Goal: Obtain resource: Download file/media

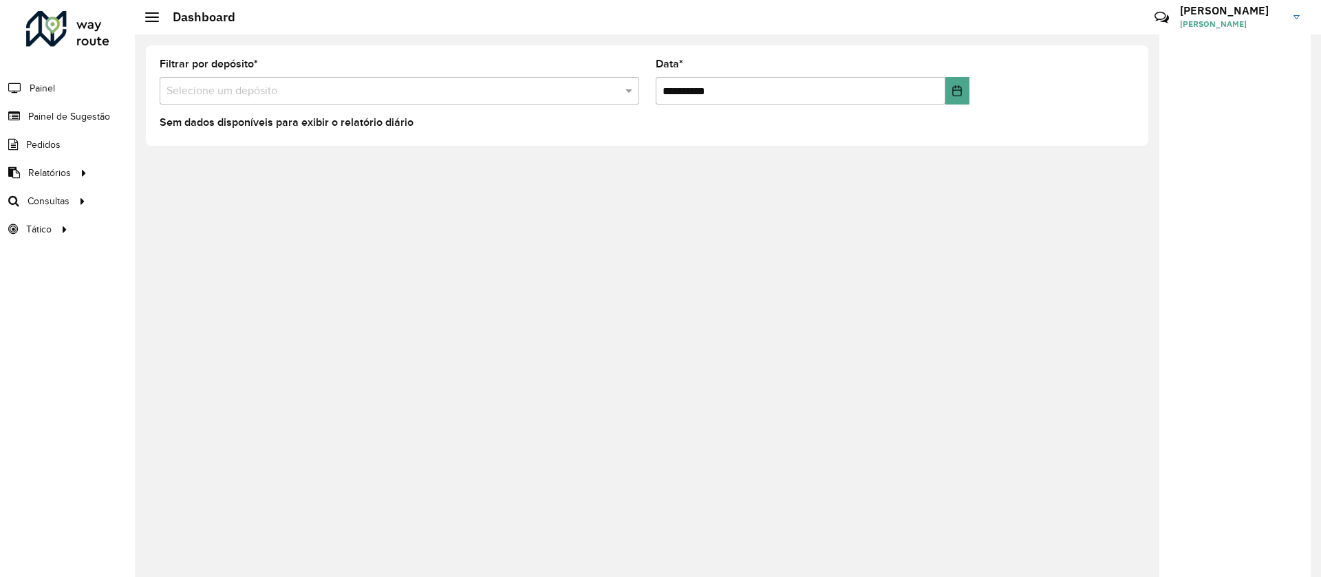
click at [343, 77] on div "Selecione um depósito" at bounding box center [400, 91] width 480 height 28
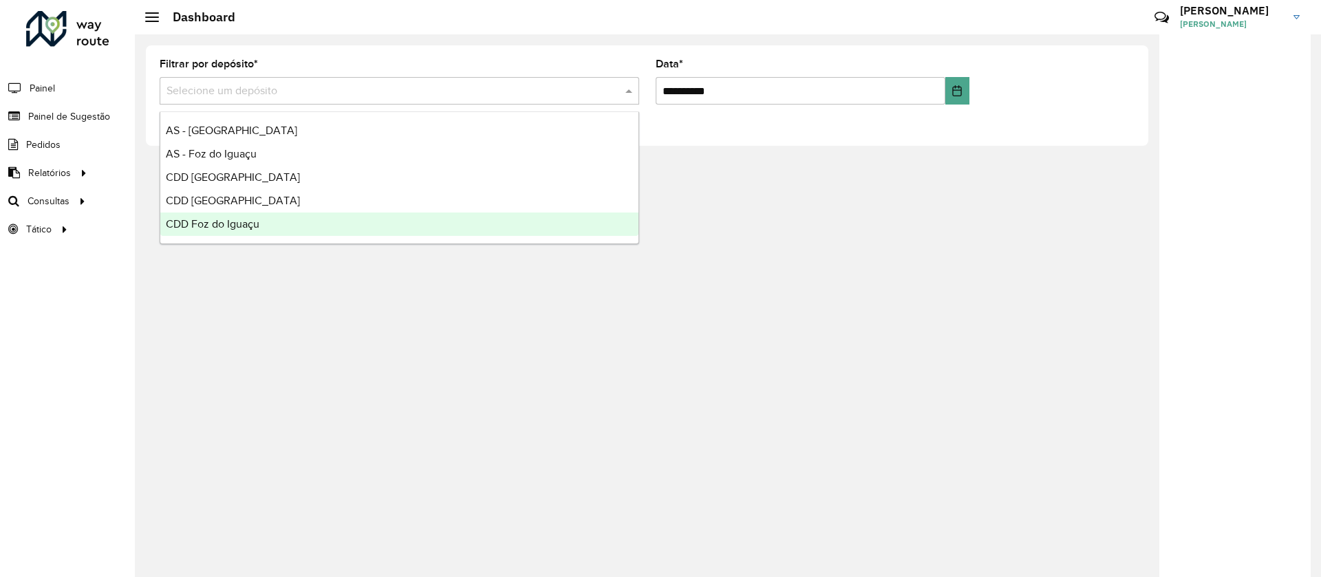
click at [229, 217] on div "CDD Foz do Iguaçu" at bounding box center [399, 224] width 478 height 23
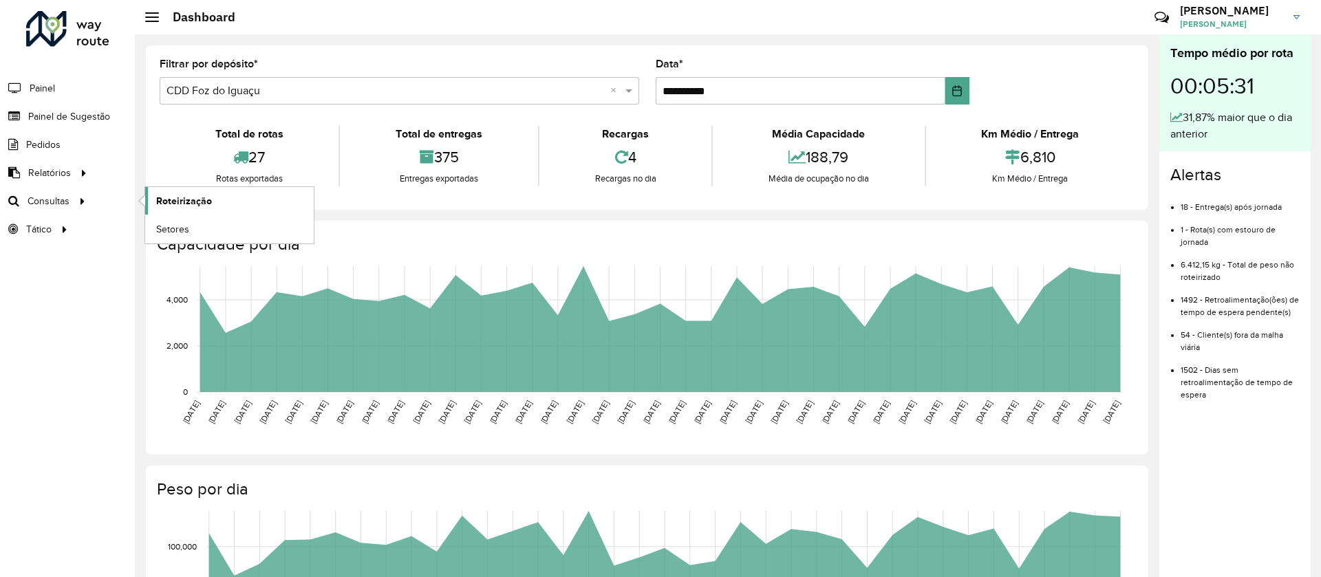
click at [172, 211] on link "Roteirização" at bounding box center [229, 201] width 169 height 28
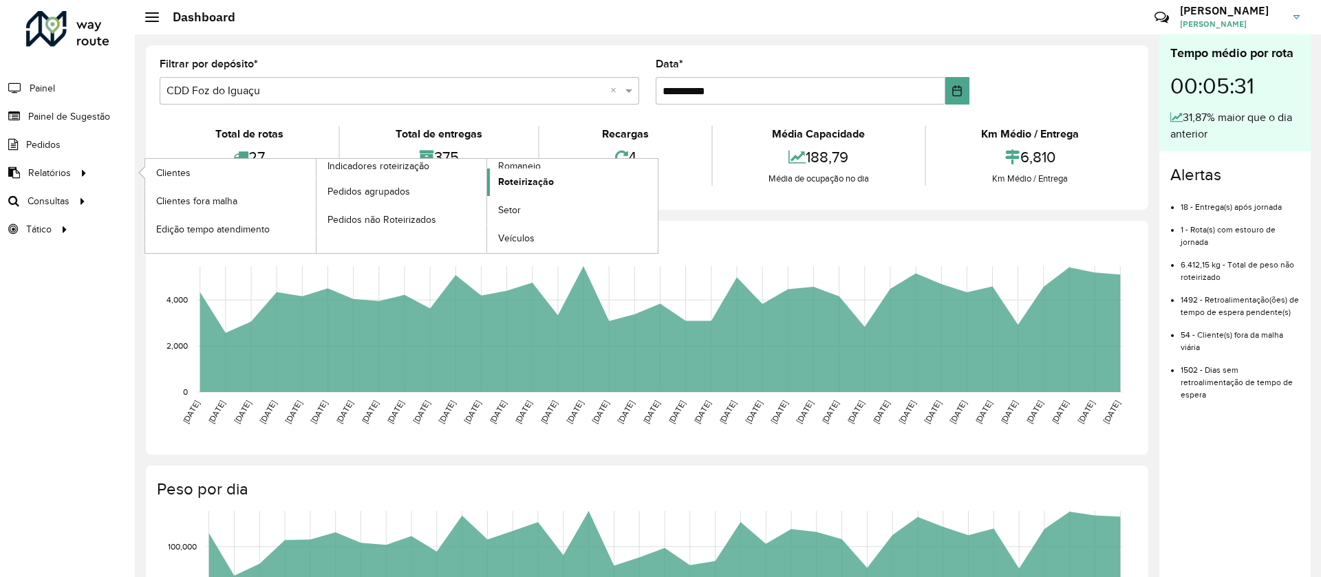
click at [520, 173] on link "Roteirização" at bounding box center [572, 183] width 171 height 28
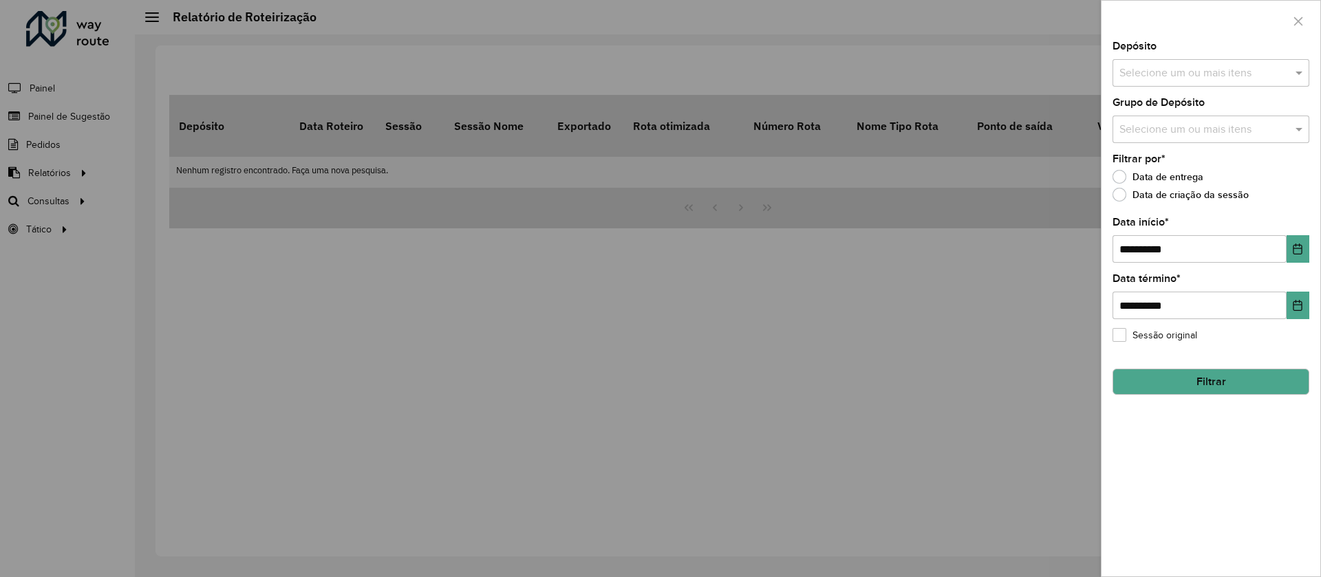
click at [1170, 84] on div "Selecione um ou mais itens" at bounding box center [1211, 73] width 197 height 28
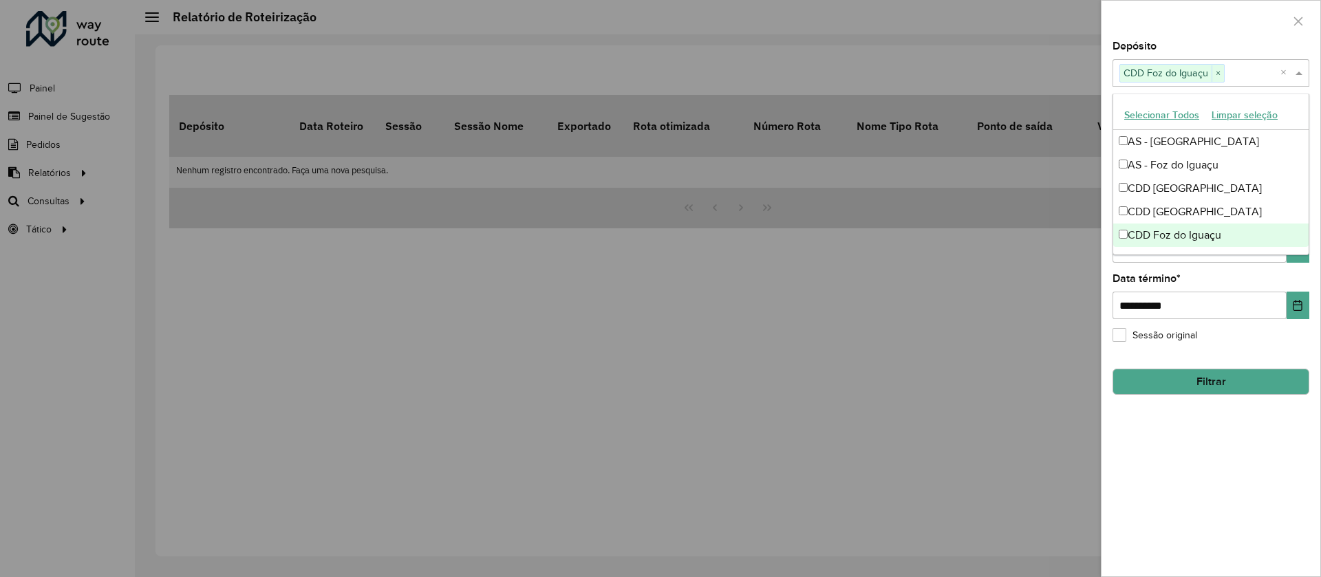
click at [1038, 374] on div at bounding box center [660, 288] width 1321 height 577
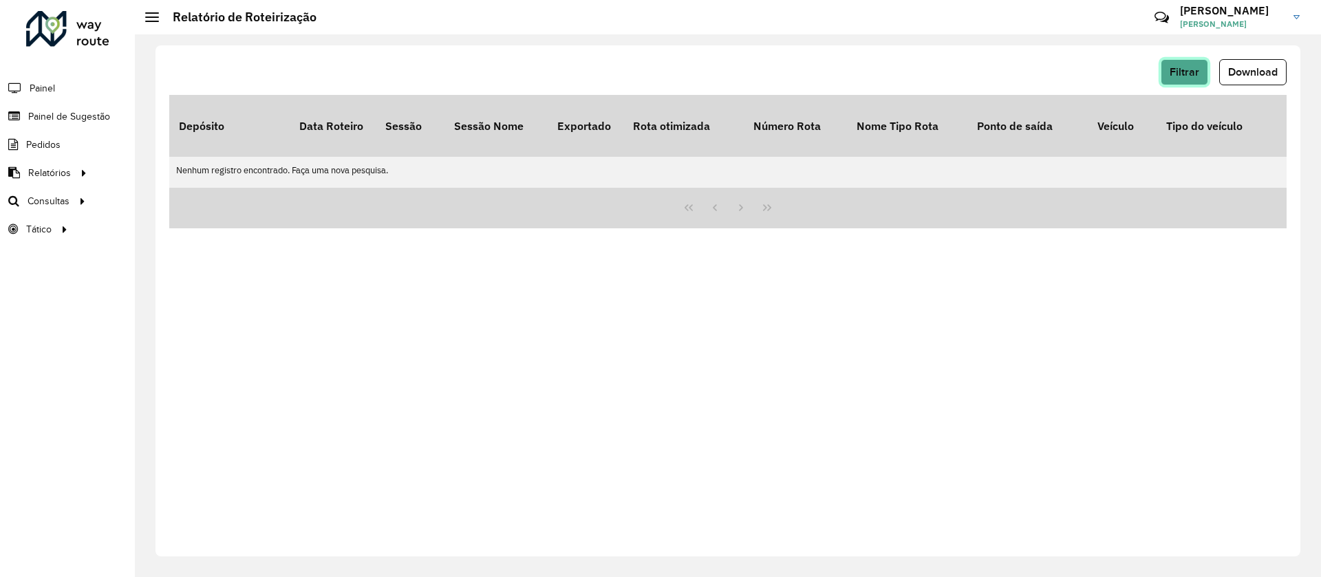
click at [1188, 70] on span "Filtrar" at bounding box center [1185, 72] width 30 height 12
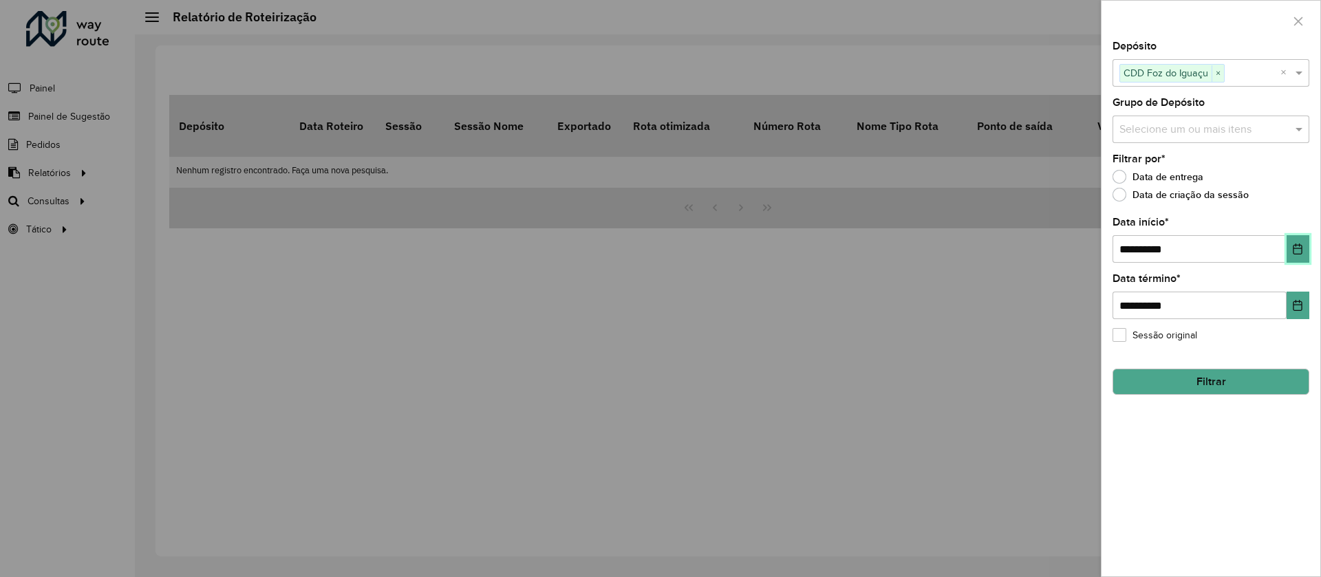
drag, startPoint x: 1304, startPoint y: 252, endPoint x: 1291, endPoint y: 252, distance: 13.1
click at [1304, 251] on button "Choose Date" at bounding box center [1298, 249] width 23 height 28
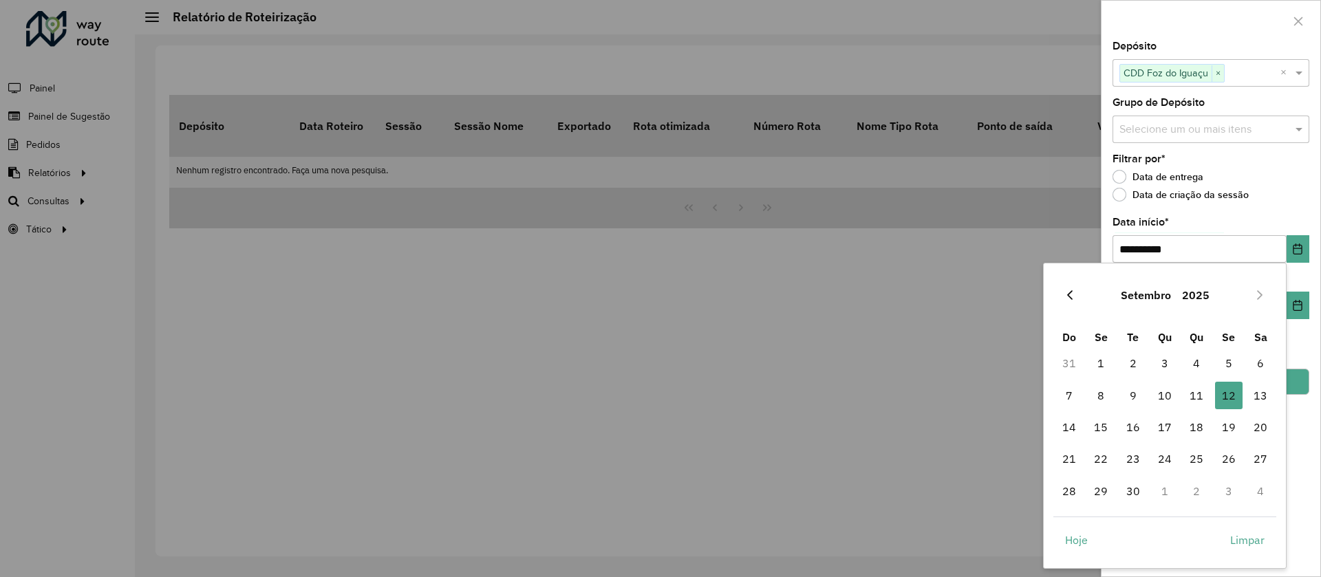
click at [1076, 290] on button "Previous Month" at bounding box center [1070, 295] width 22 height 22
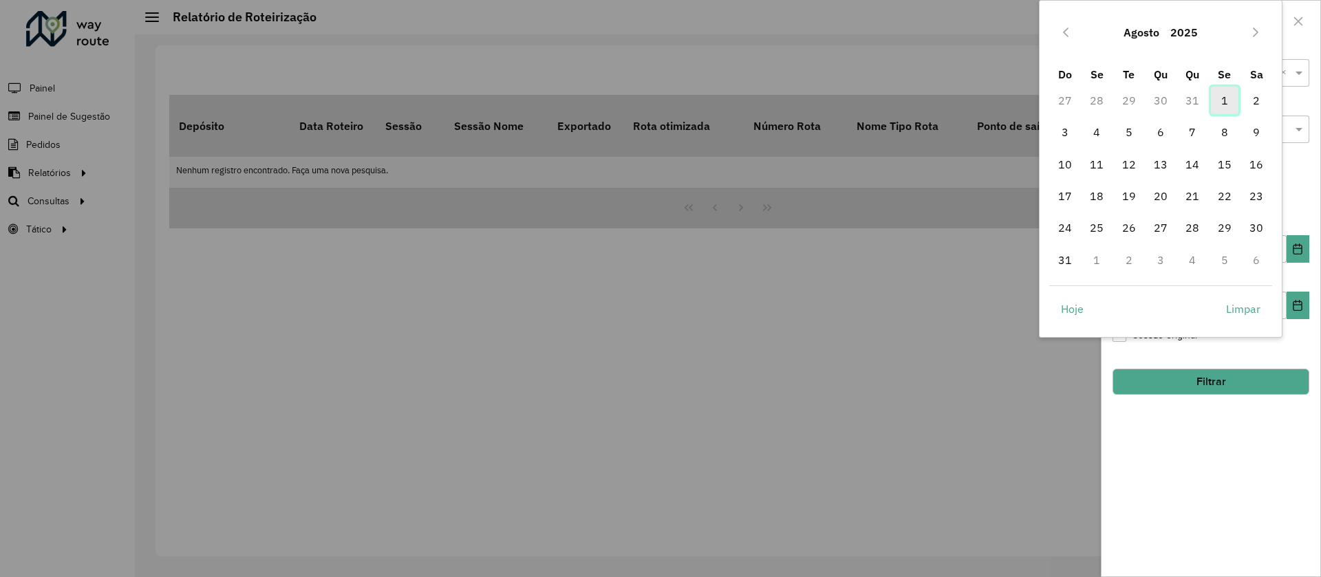
drag, startPoint x: 1216, startPoint y: 94, endPoint x: 1283, endPoint y: 302, distance: 218.9
click at [1216, 93] on span "1" at bounding box center [1225, 101] width 28 height 28
type input "**********"
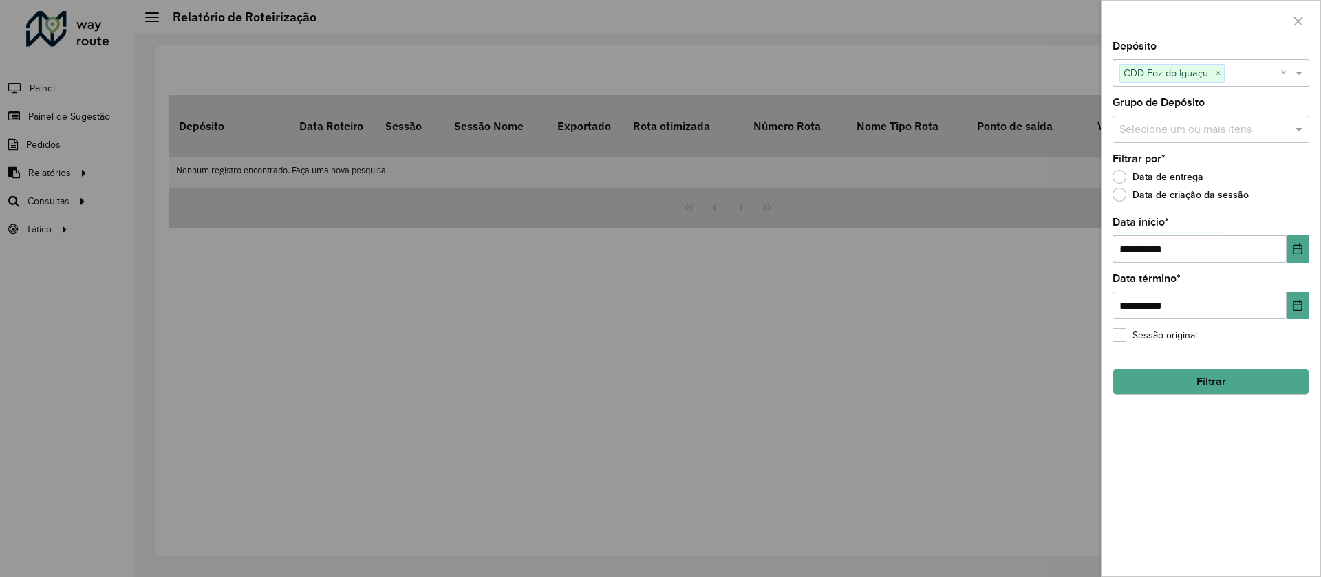
click at [1221, 551] on div "**********" at bounding box center [1211, 308] width 219 height 535
click at [1143, 391] on button "Filtrar" at bounding box center [1211, 382] width 197 height 26
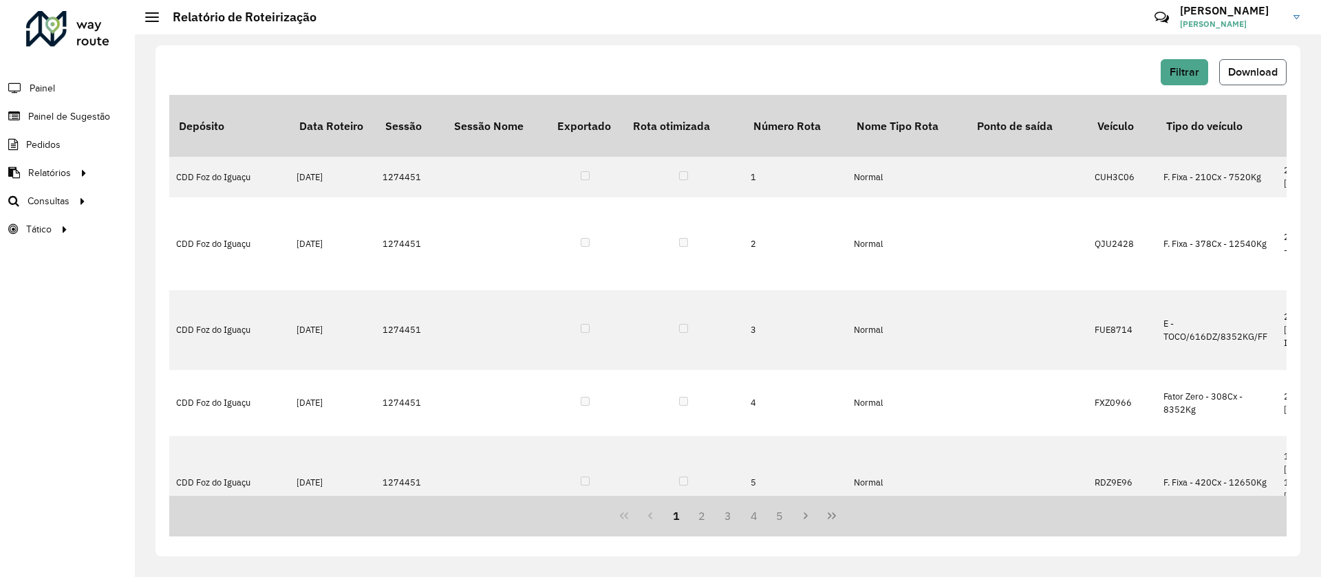
click at [1253, 72] on span "Download" at bounding box center [1253, 72] width 50 height 12
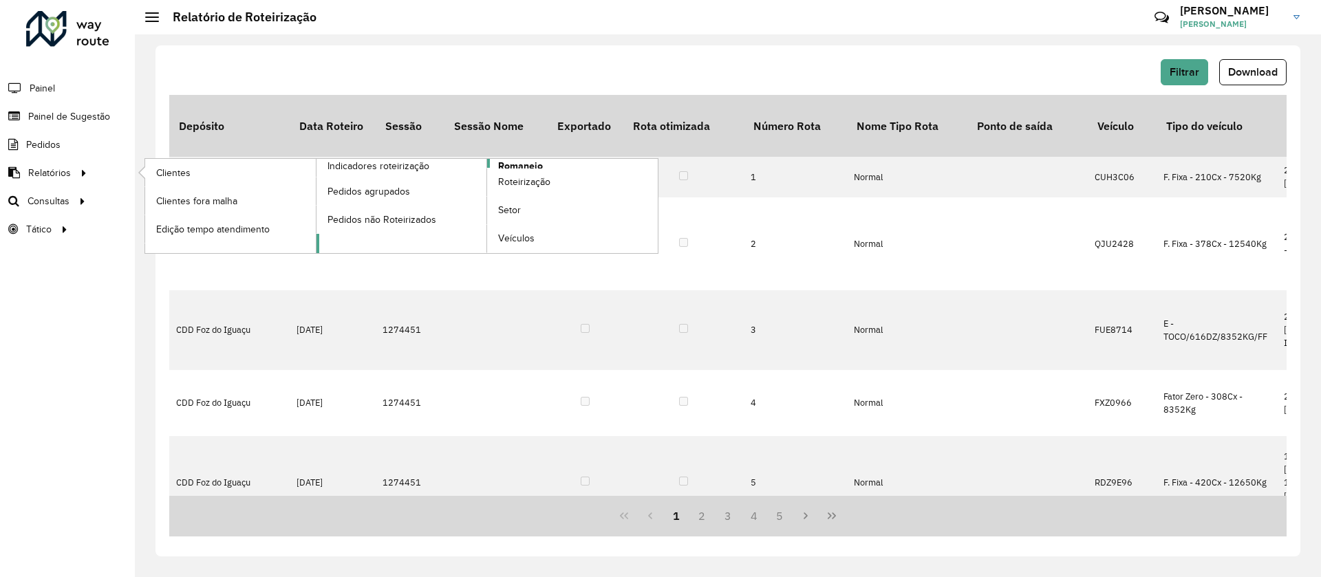
click at [503, 162] on span "Romaneio" at bounding box center [520, 166] width 45 height 14
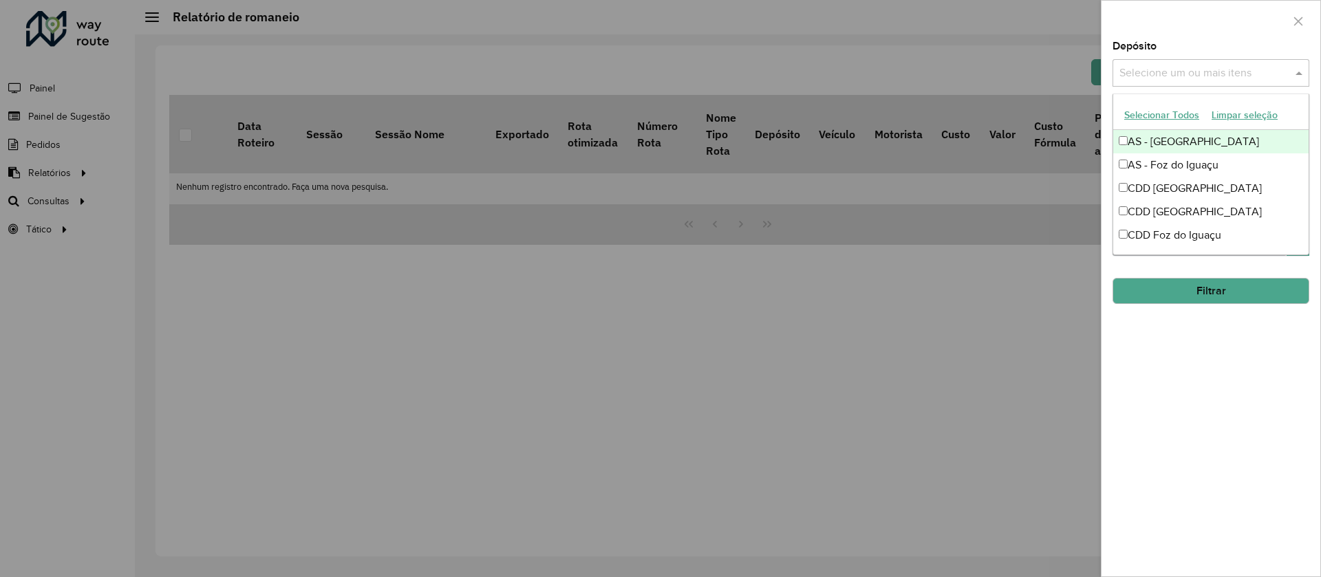
click at [1143, 71] on input "text" at bounding box center [1204, 73] width 176 height 17
click at [1162, 227] on div "CDD Foz do Iguaçu" at bounding box center [1210, 235] width 195 height 23
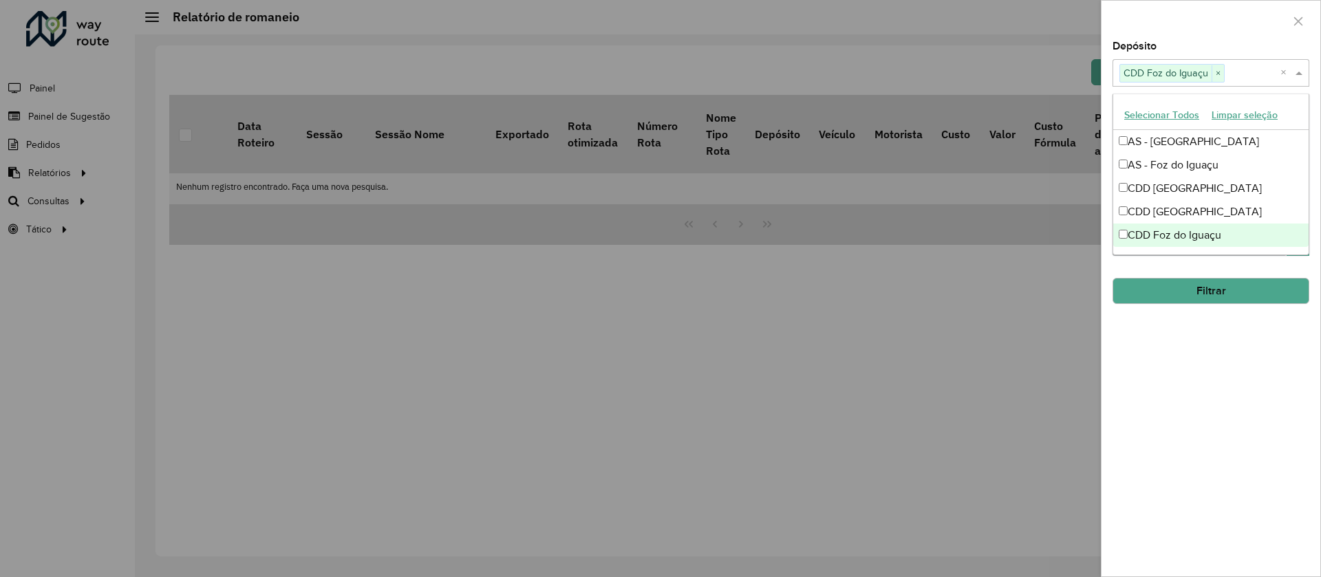
click at [1156, 416] on div "**********" at bounding box center [1211, 308] width 219 height 535
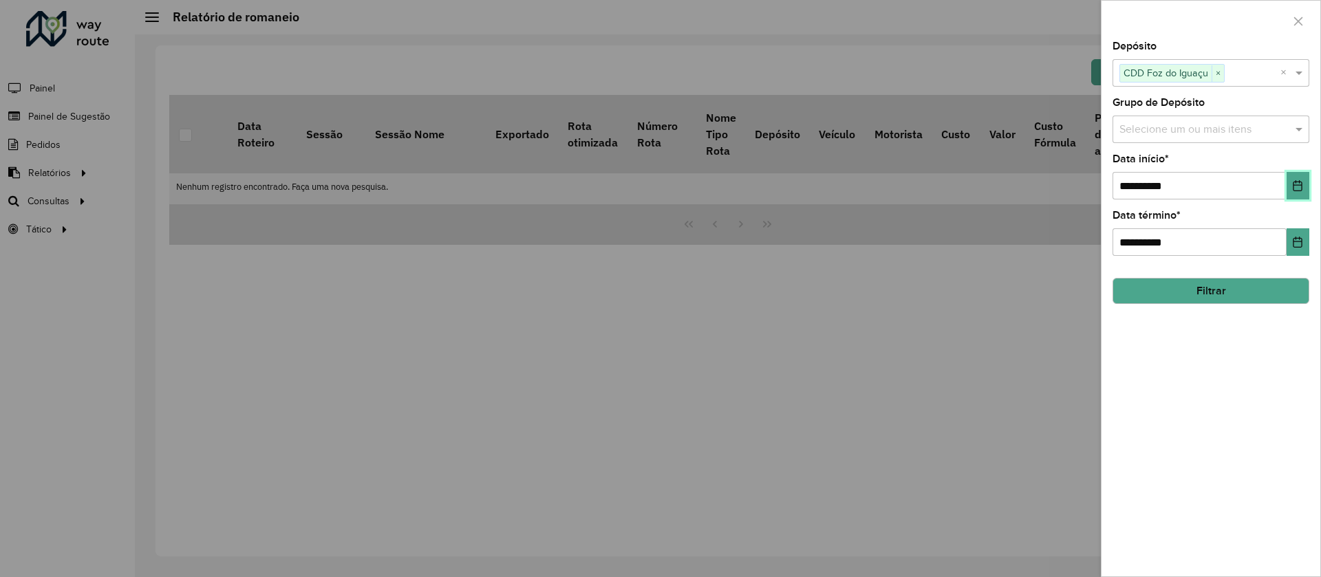
click at [1301, 184] on icon "Choose Date" at bounding box center [1297, 185] width 11 height 11
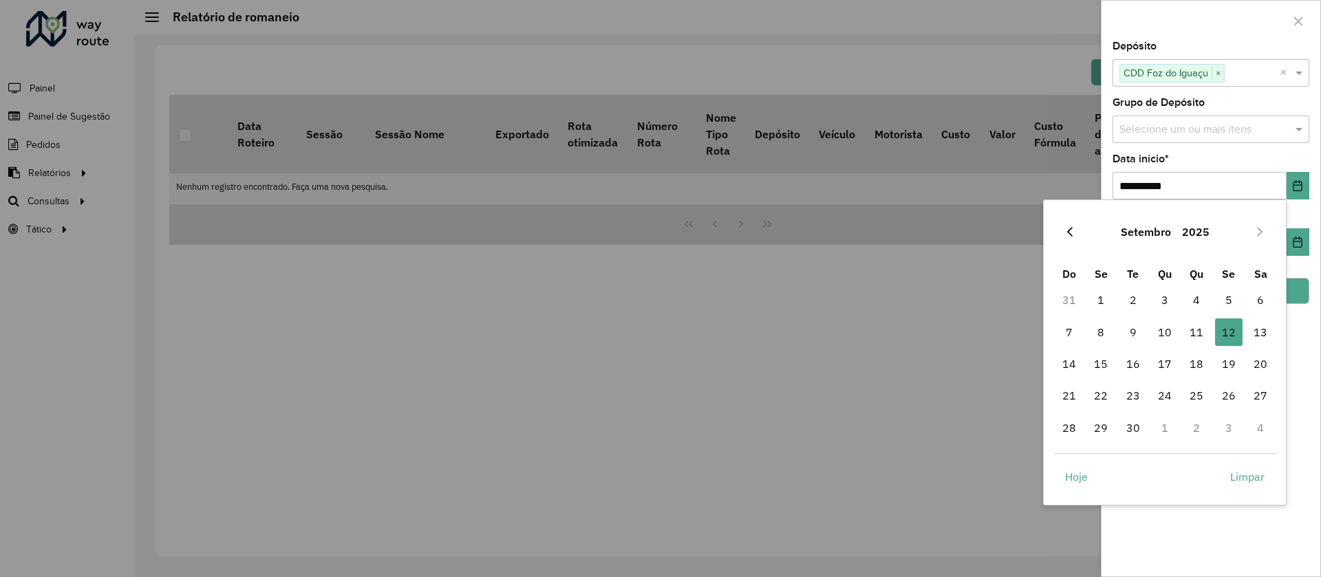
click at [1068, 226] on icon "Previous Month" at bounding box center [1069, 231] width 11 height 11
click at [1226, 302] on span "1" at bounding box center [1229, 300] width 28 height 28
type input "**********"
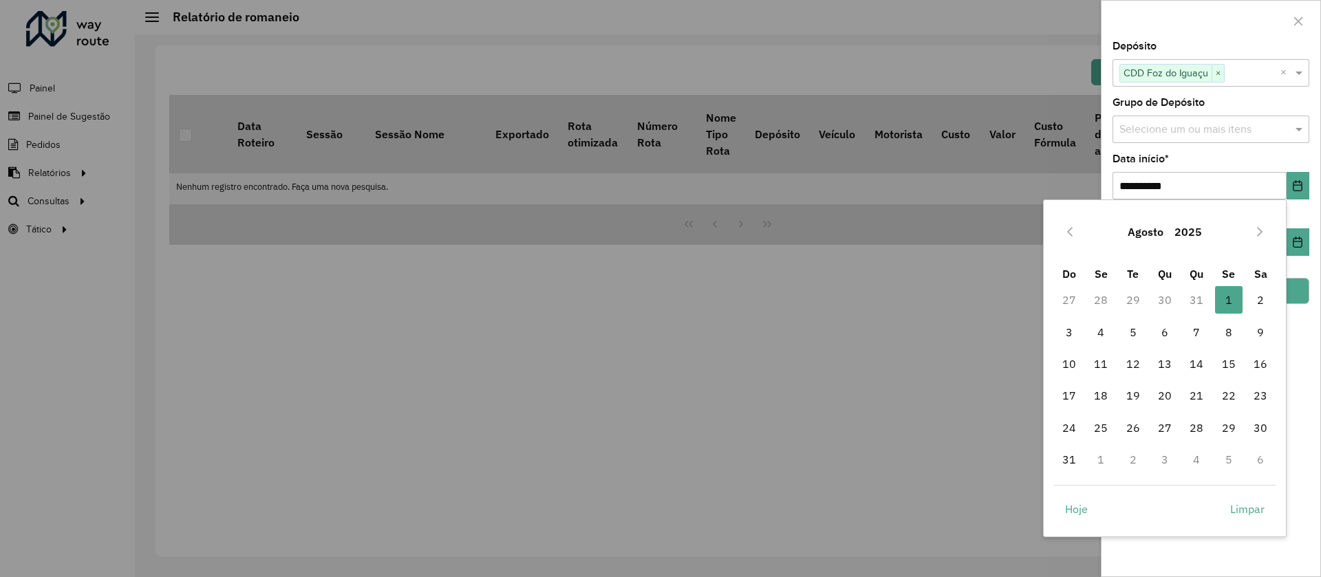
click at [1320, 330] on div "**********" at bounding box center [1211, 288] width 220 height 577
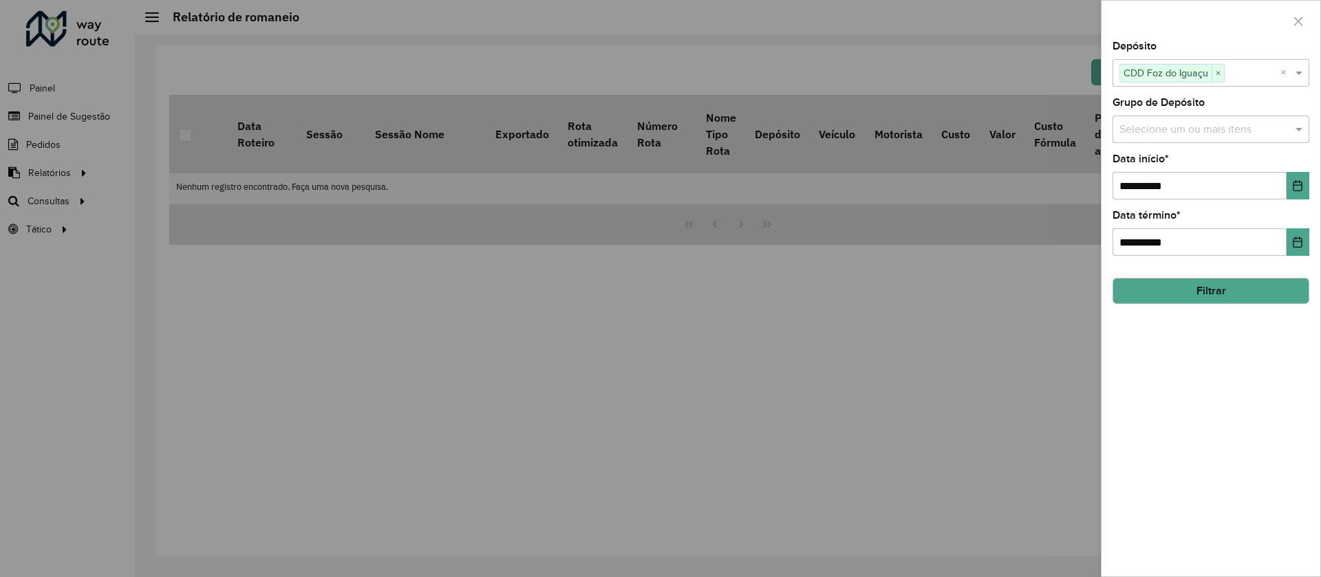
click at [1190, 290] on button "Filtrar" at bounding box center [1211, 291] width 197 height 26
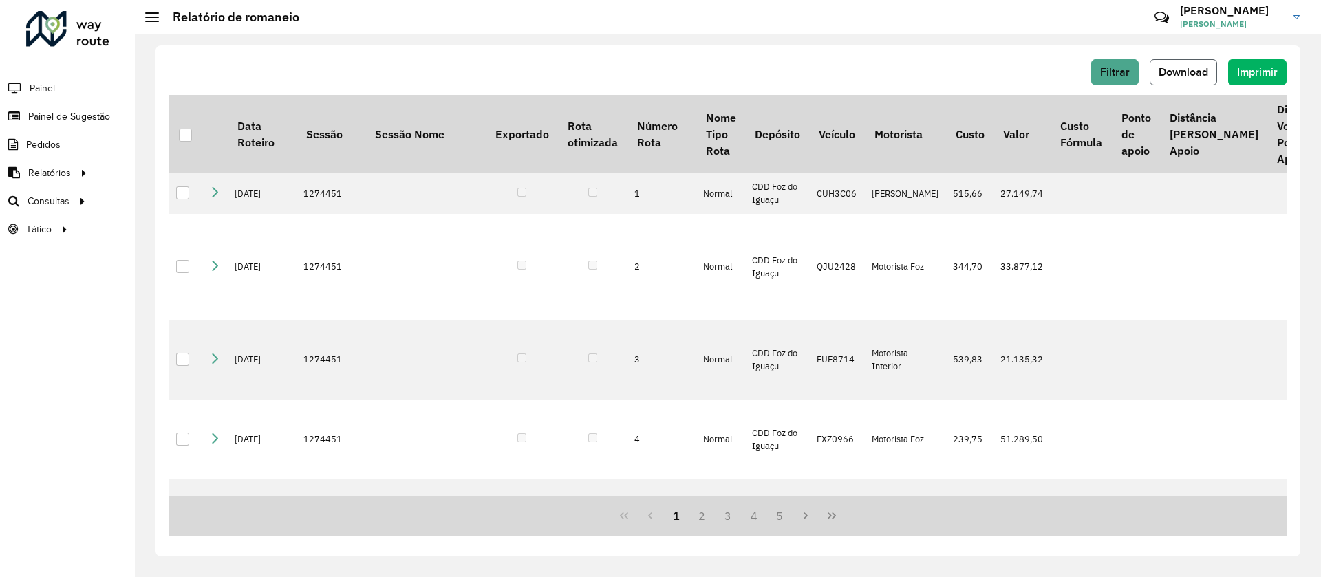
click at [1183, 78] on button "Download" at bounding box center [1183, 72] width 67 height 26
